Goal: Check status

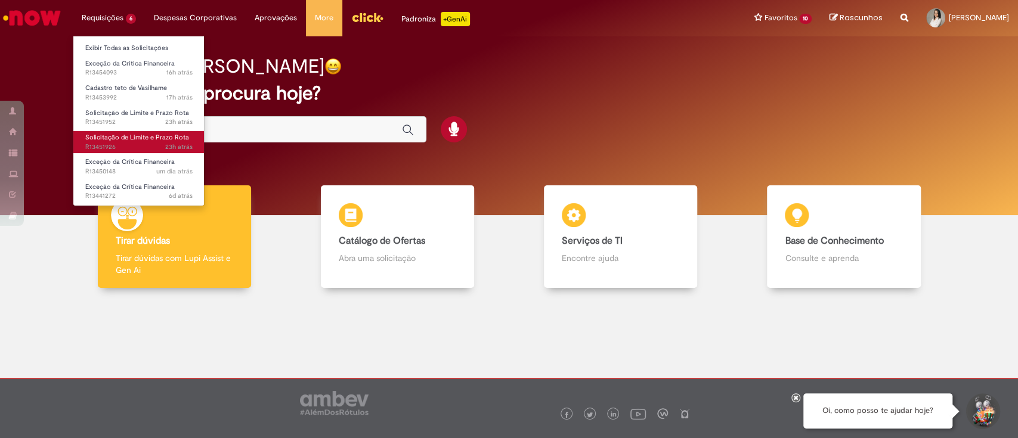
click at [106, 144] on span "23h atrás 23 horas atrás R13451926" at bounding box center [138, 147] width 107 height 10
click at [129, 141] on span "Solicitação de Limite e Prazo Rota" at bounding box center [137, 137] width 104 height 9
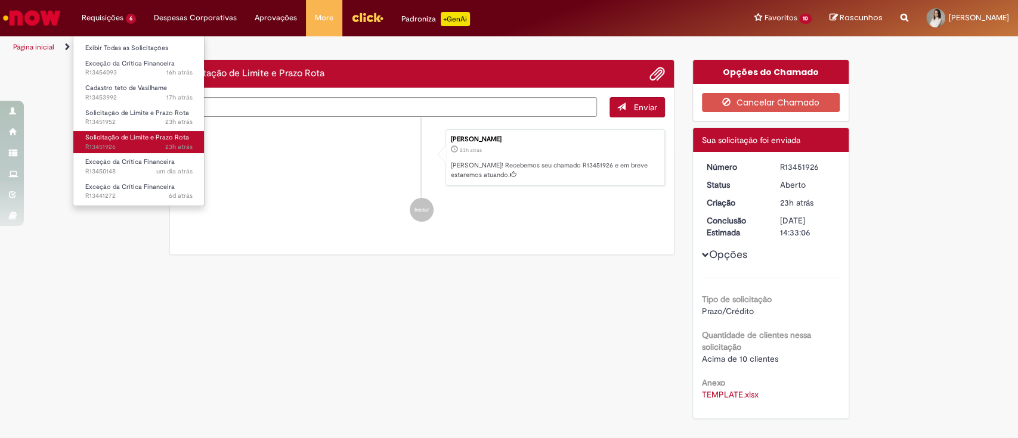
click at [129, 140] on span "Solicitação de Limite e Prazo Rota" at bounding box center [137, 137] width 104 height 9
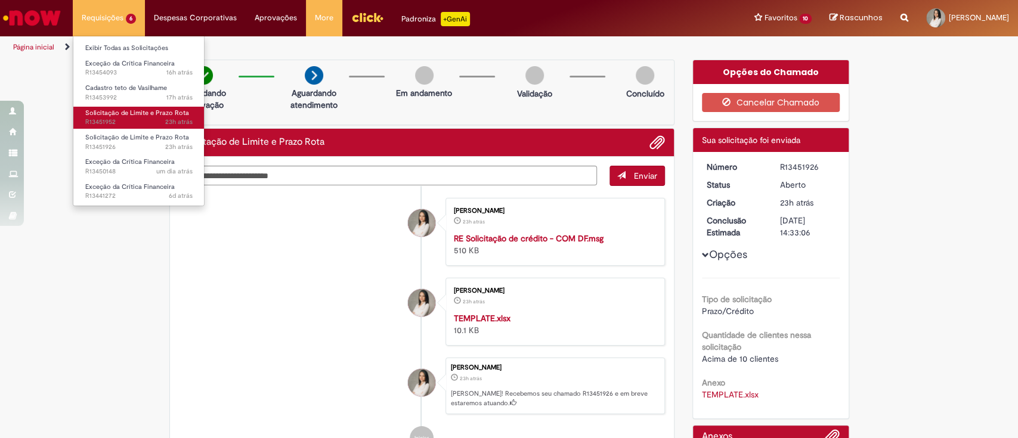
click at [134, 121] on span "23h atrás 23 horas atrás R13451952" at bounding box center [138, 122] width 107 height 10
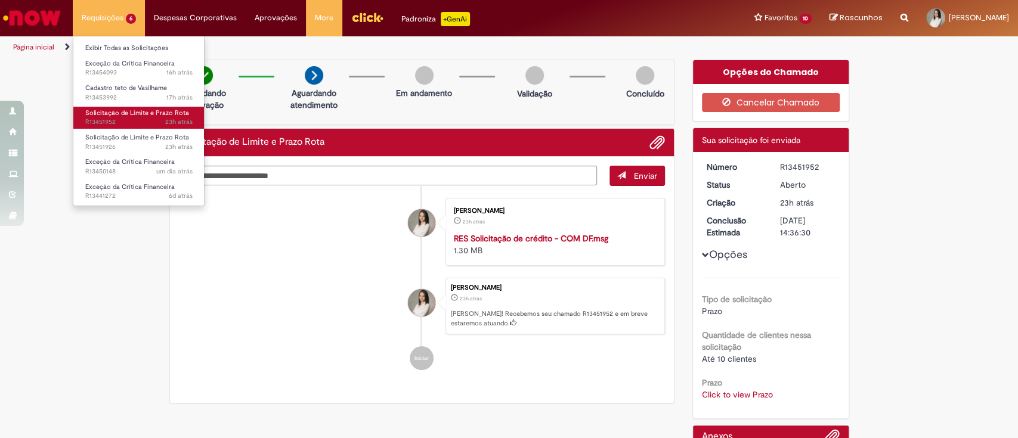
click at [126, 117] on link "Solicitação de Limite e Prazo Rota 23h atrás 23 horas atrás R13451952" at bounding box center [138, 118] width 131 height 22
click at [157, 112] on span "Solicitação de Limite e Prazo Rota" at bounding box center [137, 112] width 104 height 9
